Goal: Check status: Check status

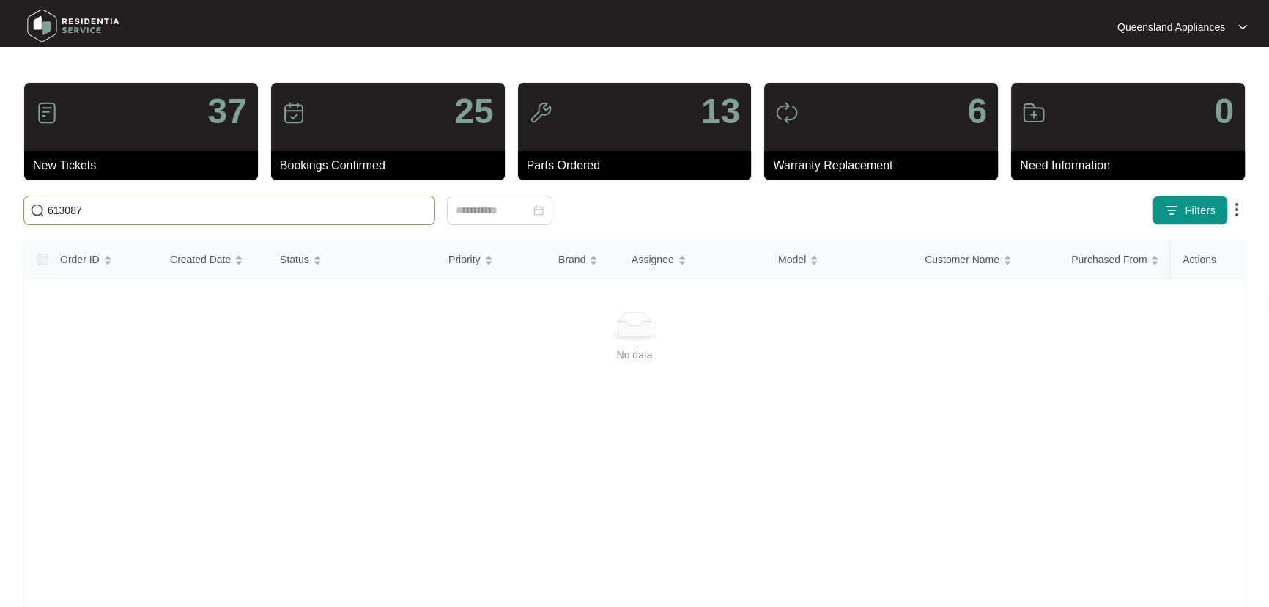
click at [0, 215] on main "37 New Tickets 25 Bookings Confirmed 13 Parts Ordered 6 Warranty Replacement 0 …" at bounding box center [634, 345] width 1269 height 690
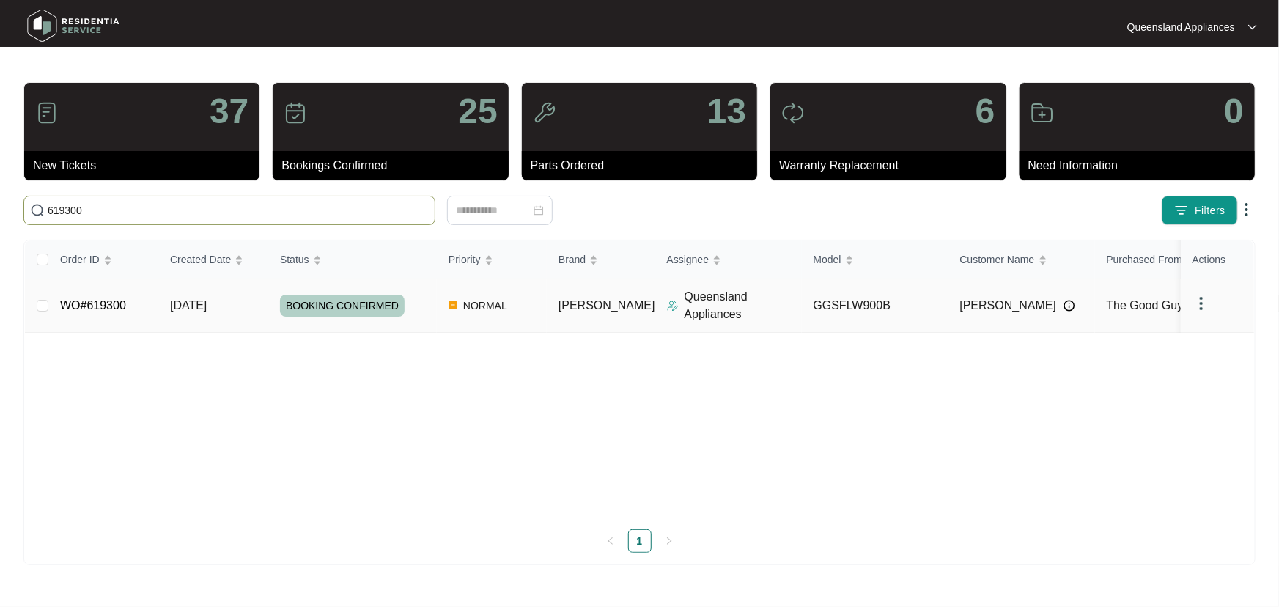
type input "619300"
click at [410, 308] on div "BOOKING CONFIRMED" at bounding box center [358, 306] width 157 height 22
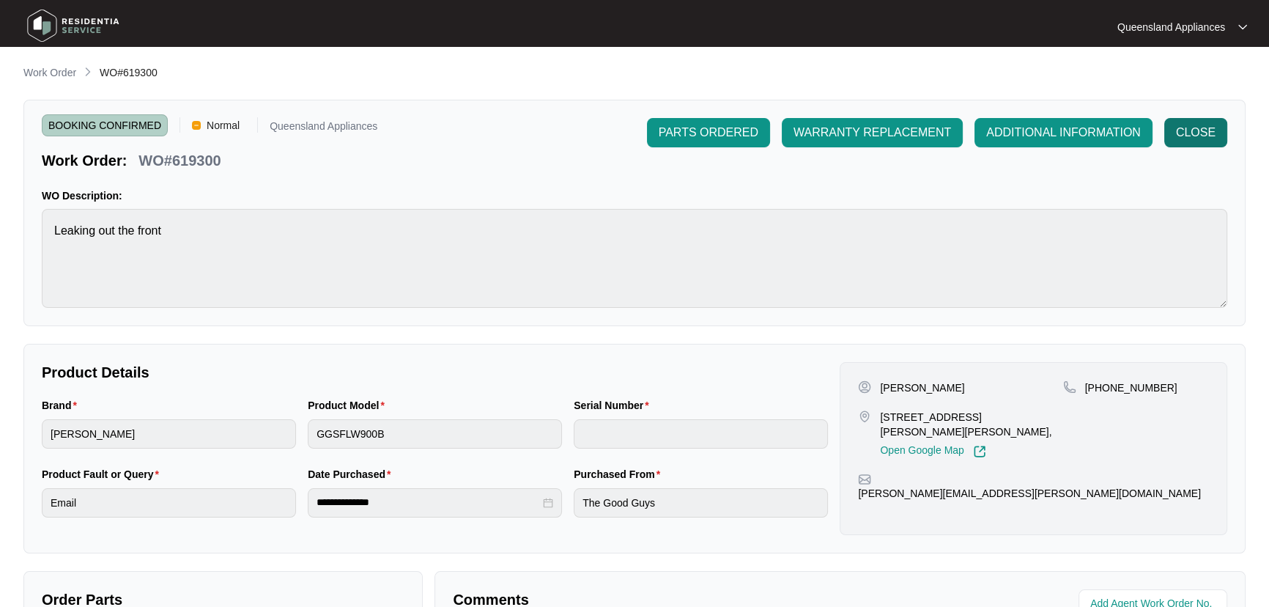
click at [1207, 136] on span "CLOSE" at bounding box center [1196, 133] width 40 height 18
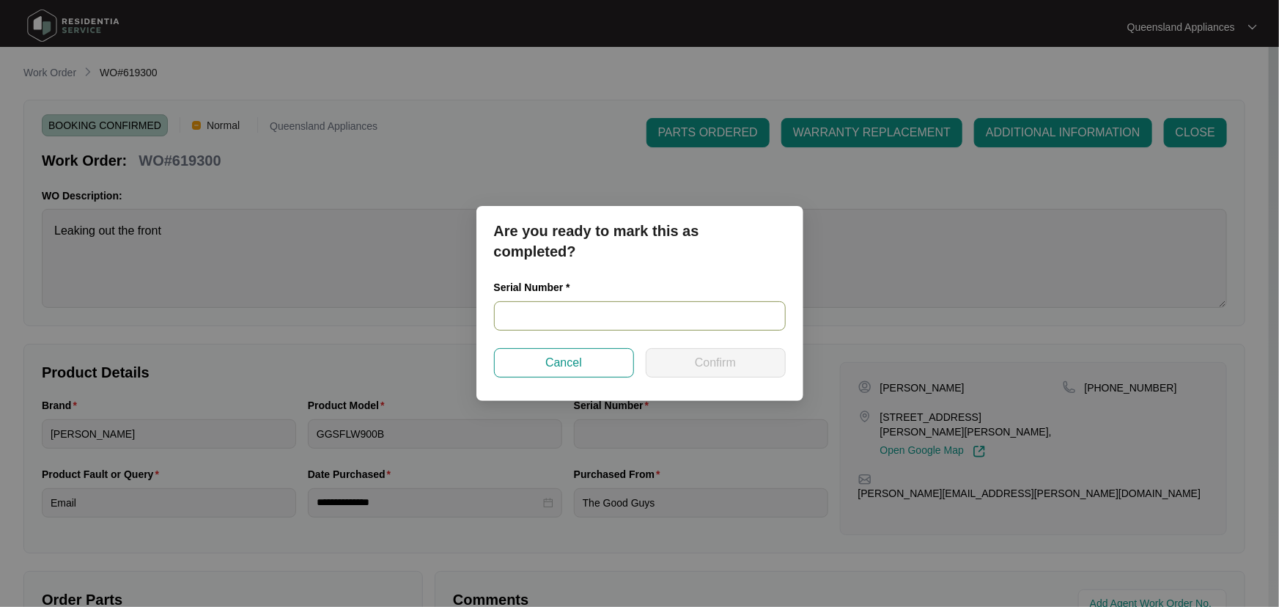
click at [637, 318] on input "text" at bounding box center [640, 315] width 292 height 29
paste input "540S5386401A1145U00134"
type input "540S5386401A1145U00134"
drag, startPoint x: 749, startPoint y: 366, endPoint x: 739, endPoint y: 380, distance: 17.5
click at [748, 366] on button "Confirm" at bounding box center [716, 362] width 140 height 29
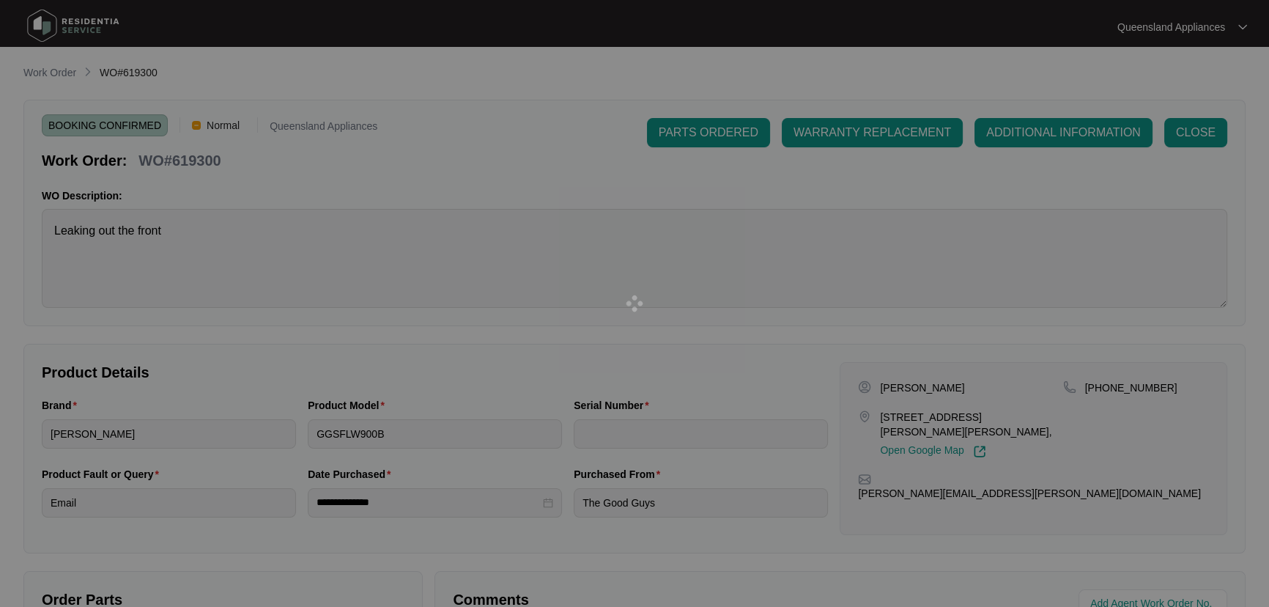
type input "540S5386401A1145U00134"
